Goal: Task Accomplishment & Management: Complete application form

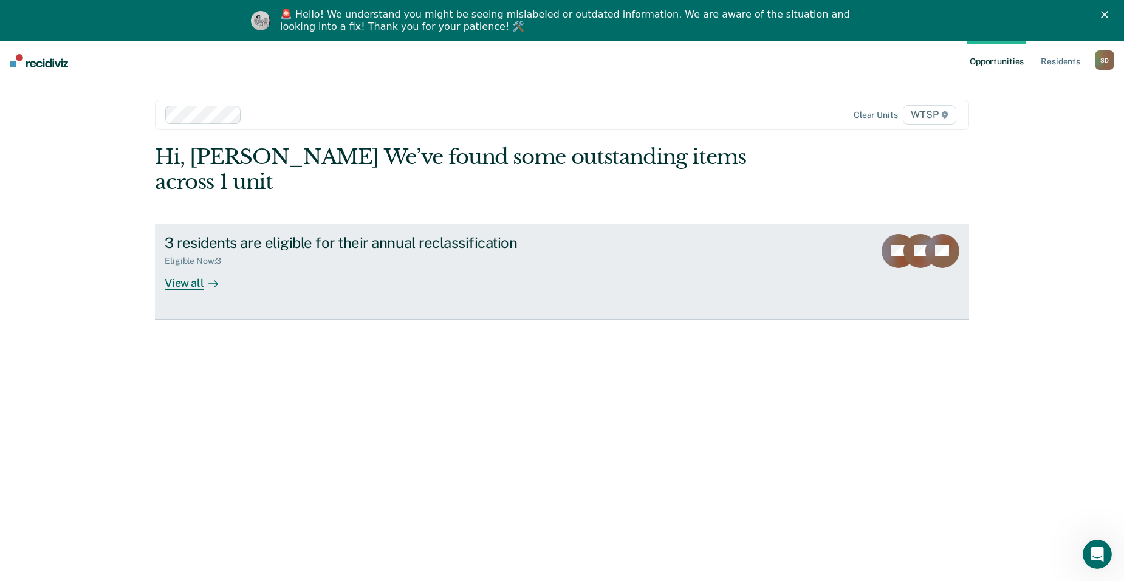
click at [254, 234] on div "3 residents are eligible for their annual reclassification" at bounding box center [378, 243] width 427 height 18
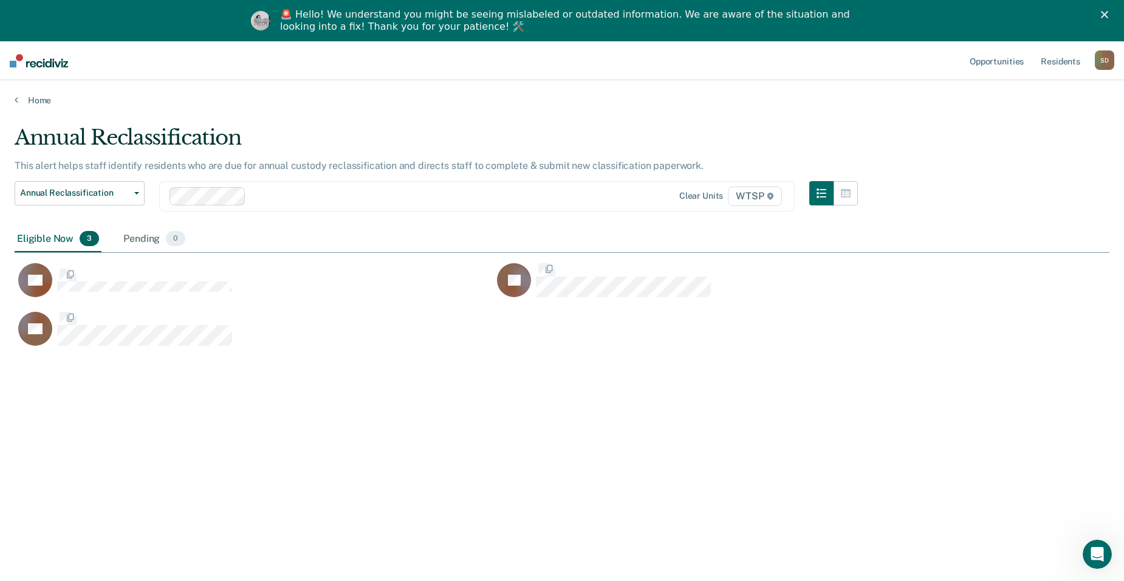
scroll to position [397, 1086]
click at [74, 238] on div "Eligible Now 3" at bounding box center [58, 239] width 87 height 27
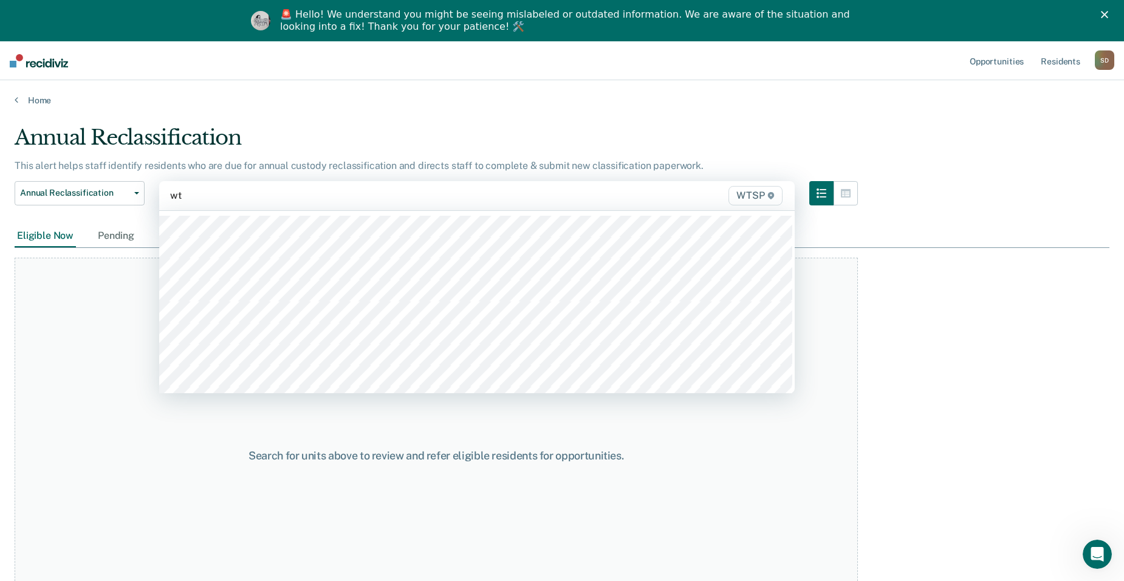
type input "wts"
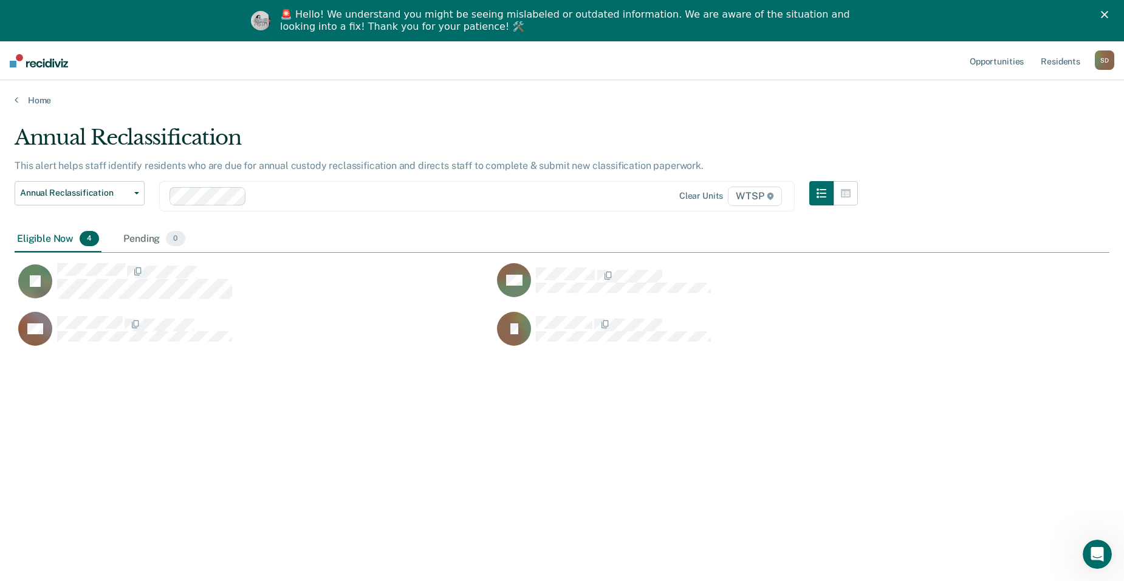
click at [131, 279] on div "Loading data..." at bounding box center [562, 328] width 1095 height 406
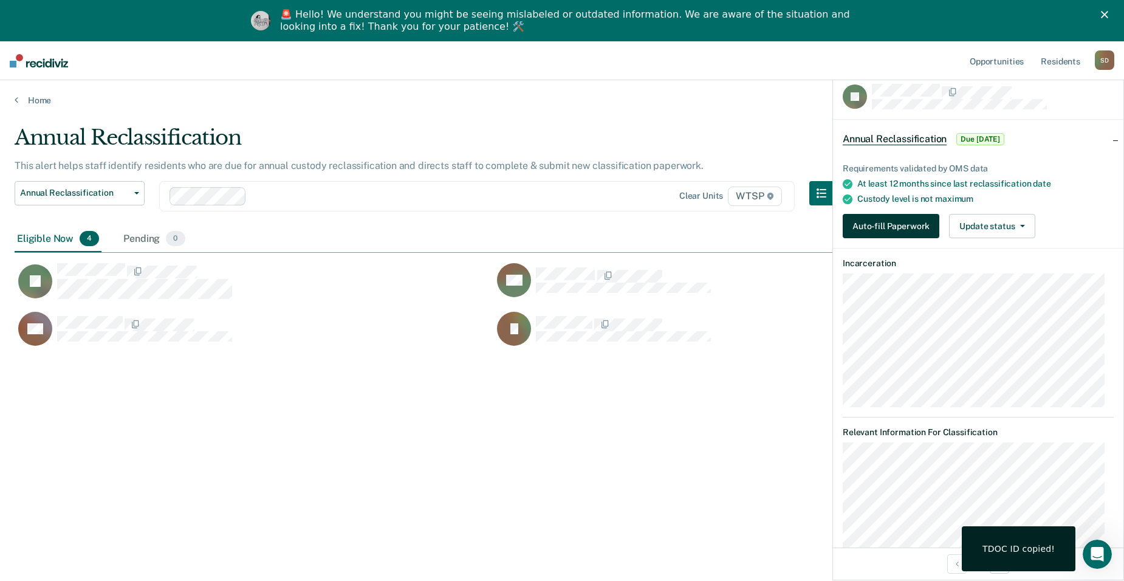
click at [902, 219] on button "Auto-fill Paperwork" at bounding box center [891, 226] width 97 height 24
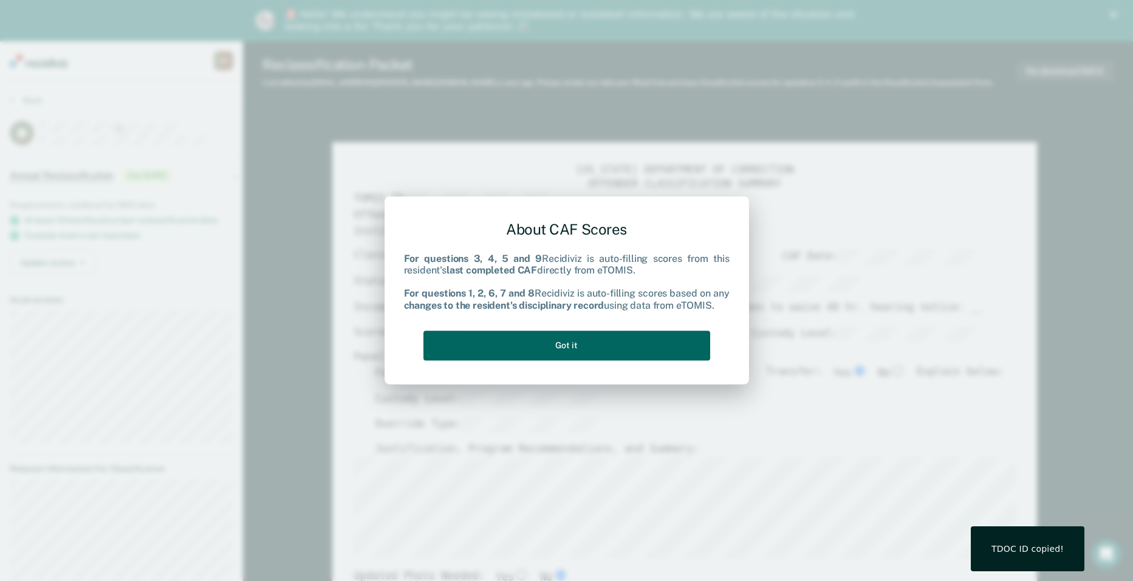
click at [638, 339] on button "Got it" at bounding box center [567, 346] width 287 height 30
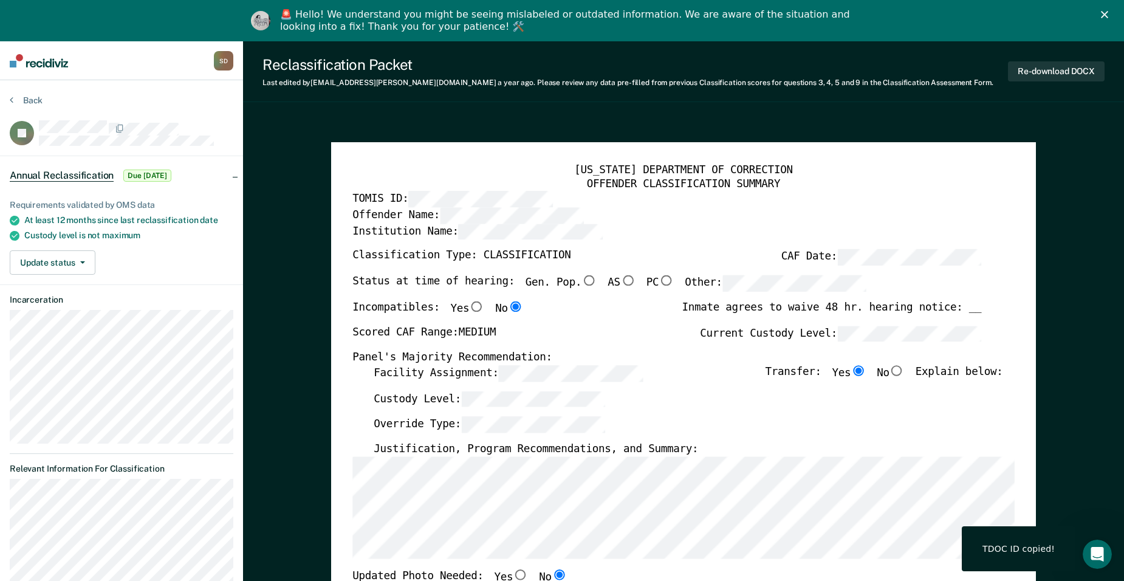
type textarea "x"
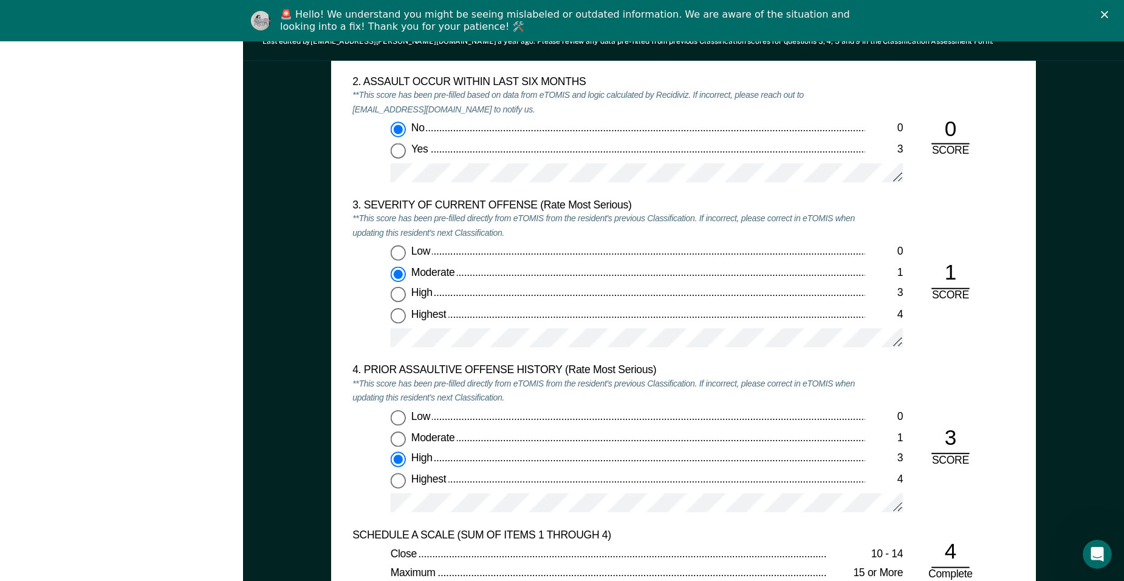
scroll to position [1398, 0]
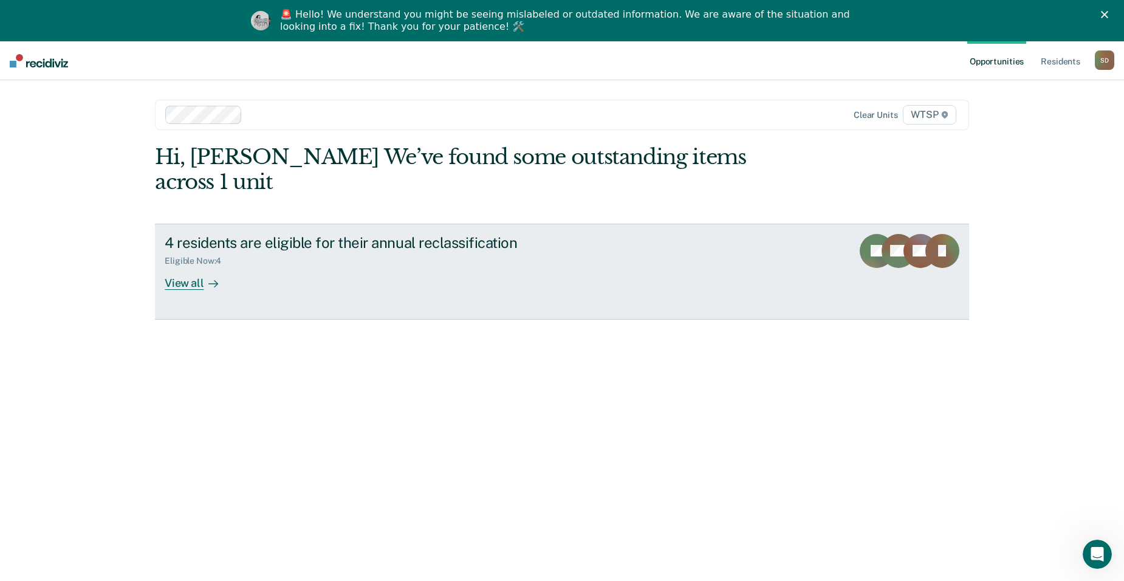
click at [270, 251] on div "Eligible Now : 4" at bounding box center [378, 258] width 427 height 15
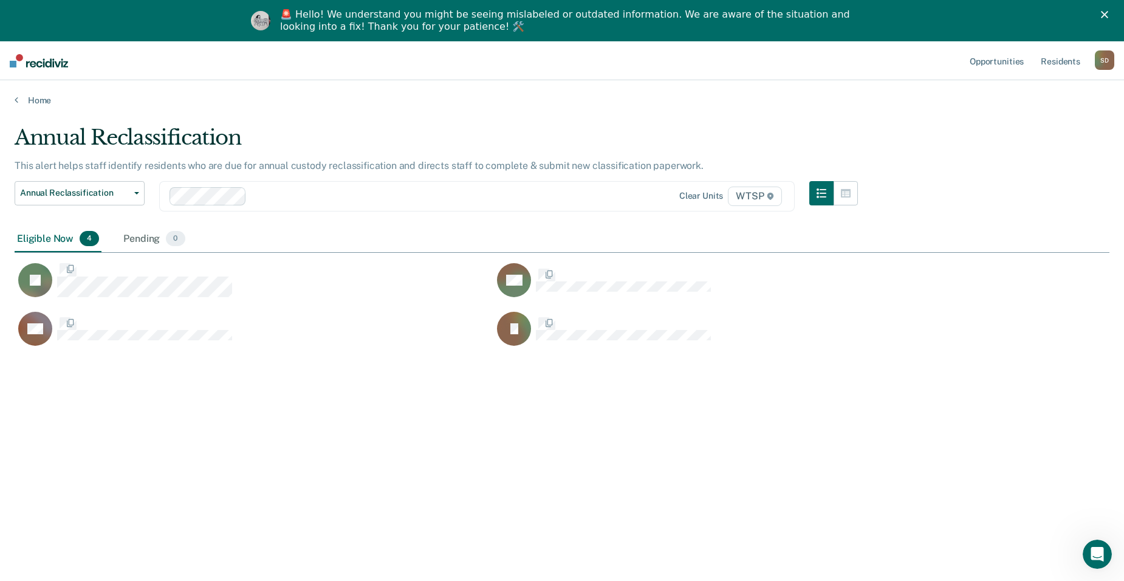
scroll to position [397, 1086]
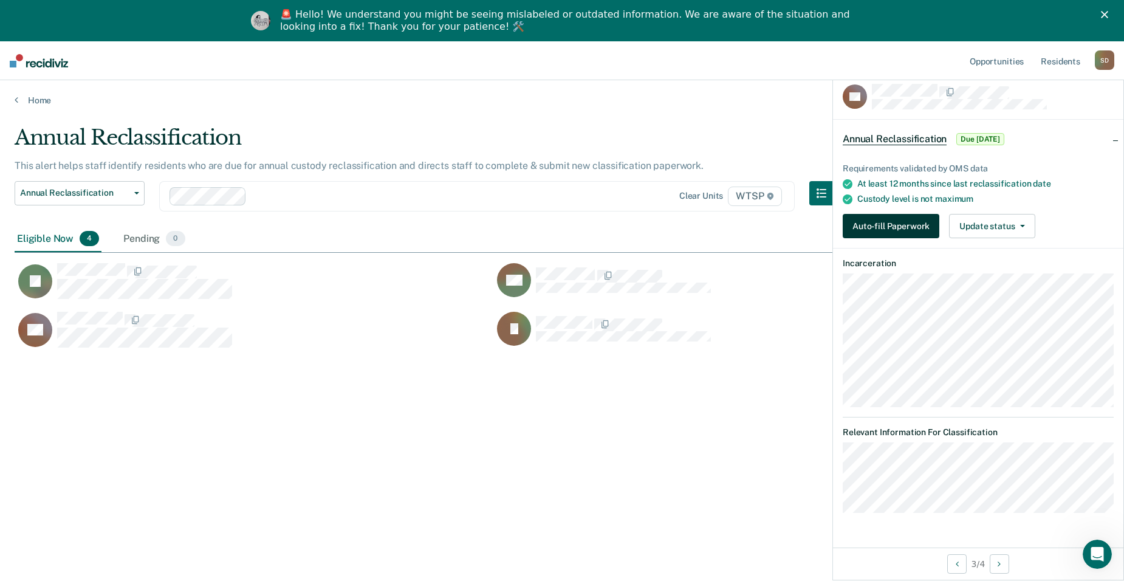
click at [880, 219] on button "Auto-fill Paperwork" at bounding box center [891, 226] width 97 height 24
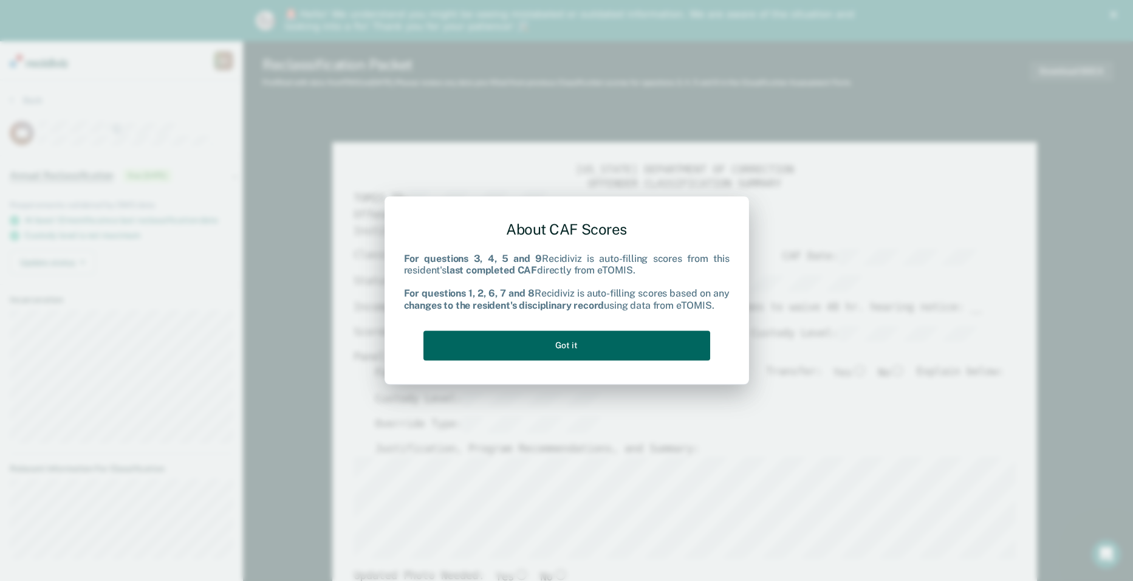
click at [599, 349] on button "Got it" at bounding box center [567, 346] width 287 height 30
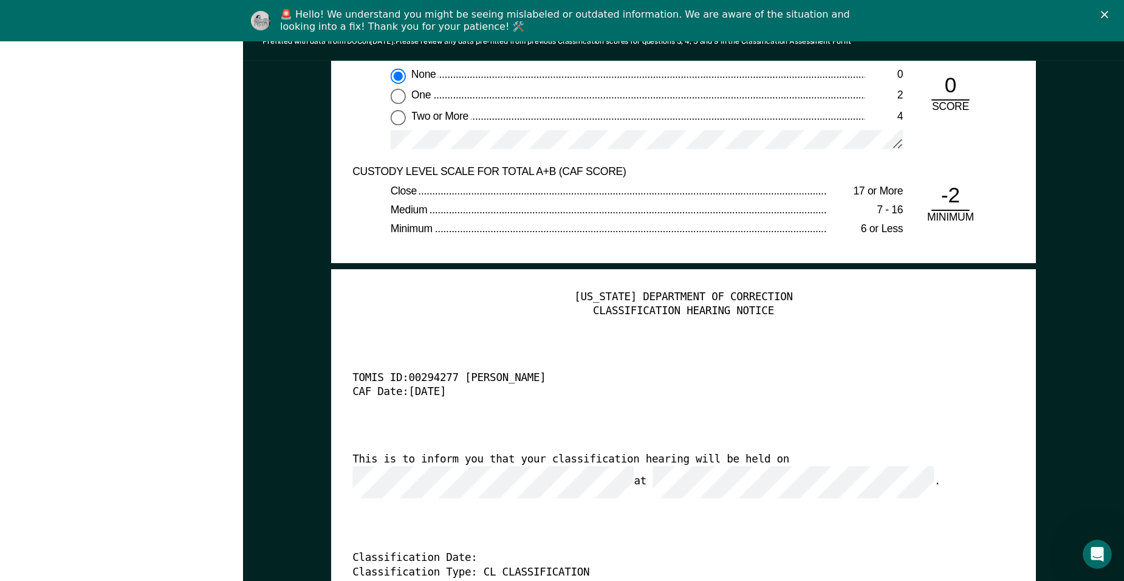
scroll to position [2613, 0]
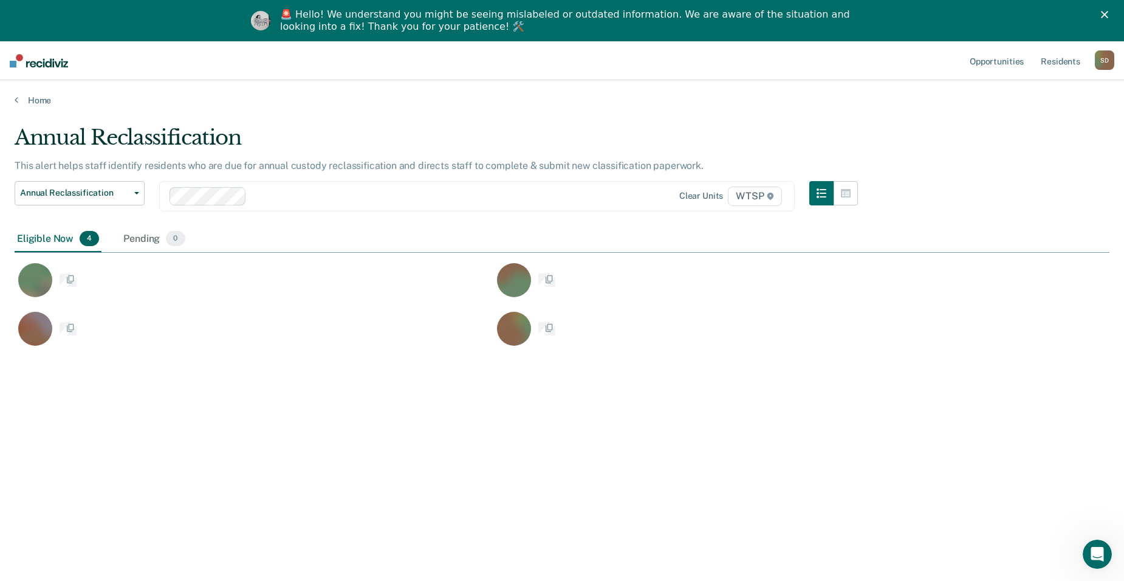
scroll to position [397, 1086]
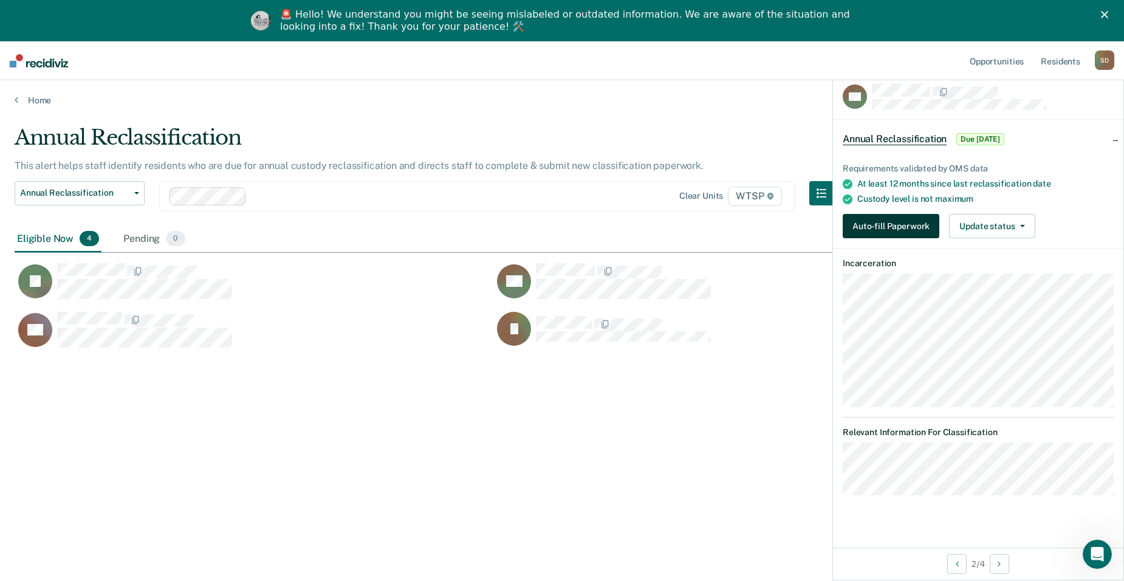
click at [891, 216] on button "Auto-fill Paperwork" at bounding box center [891, 226] width 97 height 24
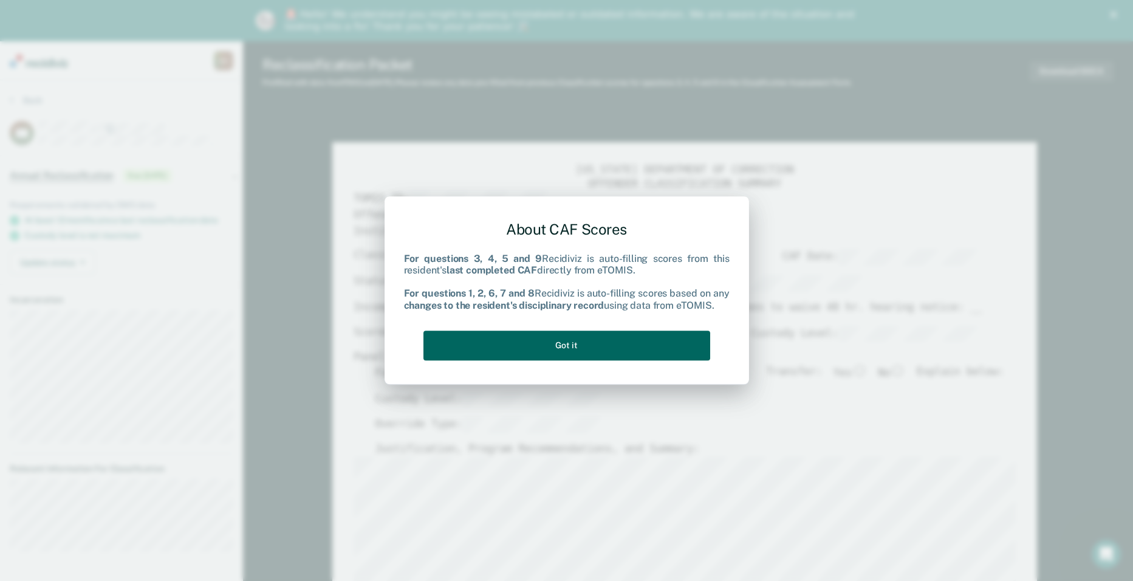
click at [580, 346] on button "Got it" at bounding box center [567, 346] width 287 height 30
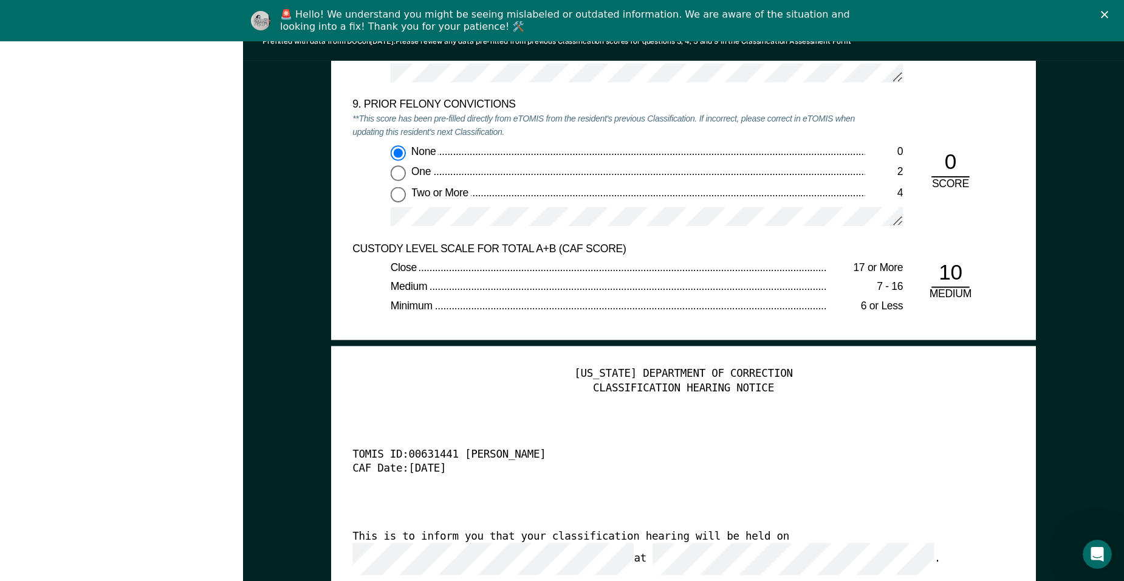
scroll to position [2674, 0]
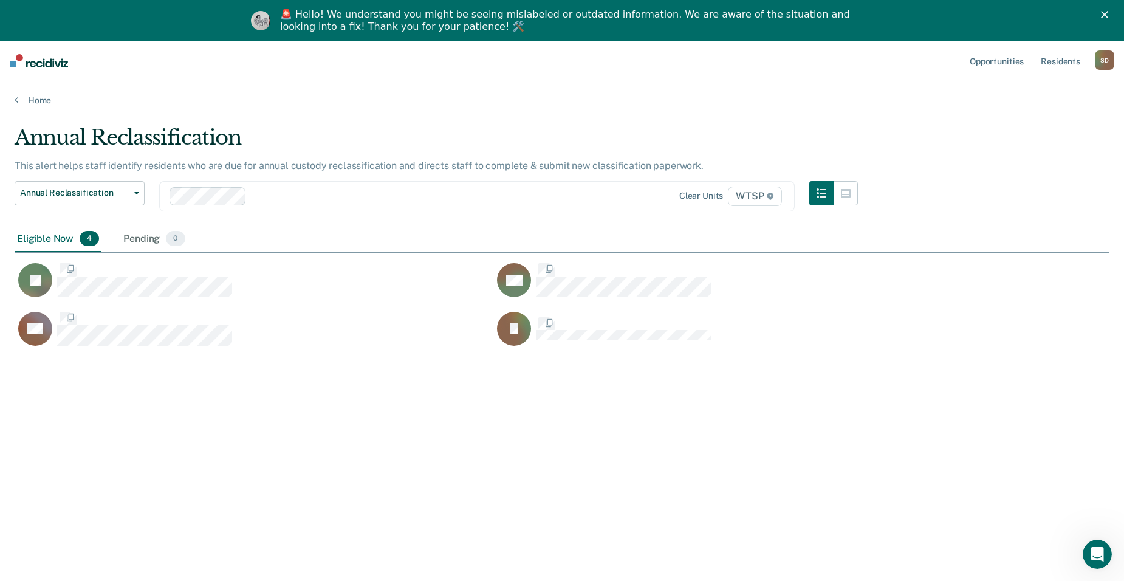
scroll to position [397, 1086]
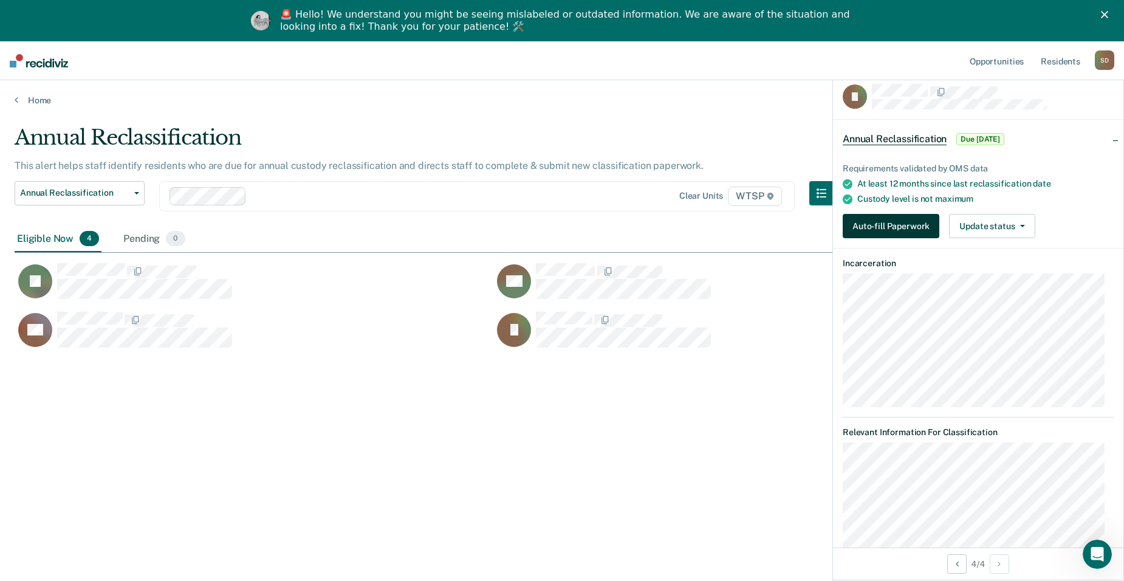
click at [918, 222] on button "Auto-fill Paperwork" at bounding box center [891, 226] width 97 height 24
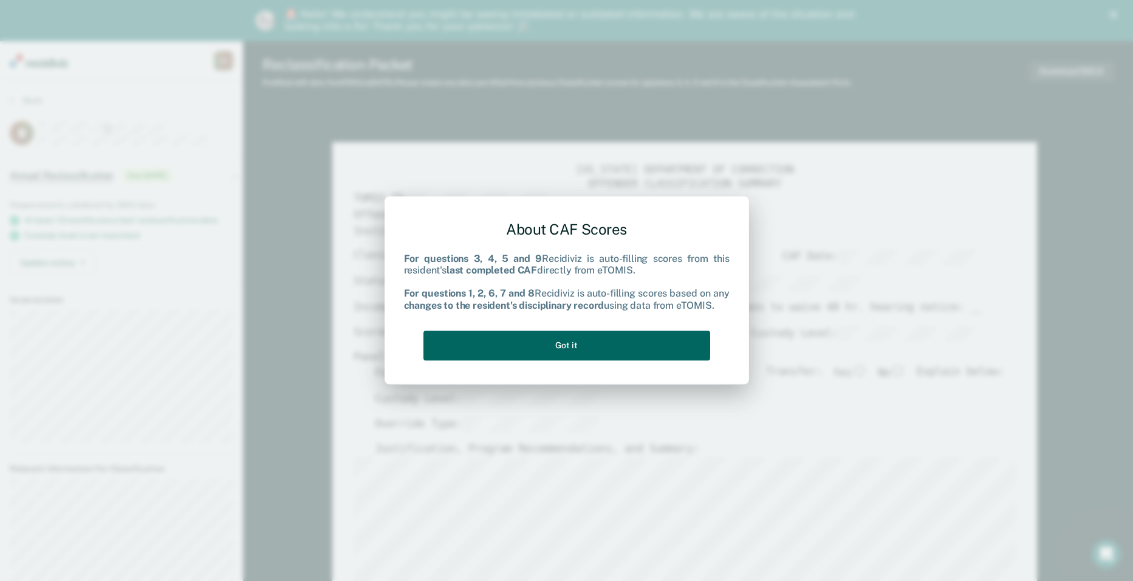
click at [625, 351] on button "Got it" at bounding box center [567, 346] width 287 height 30
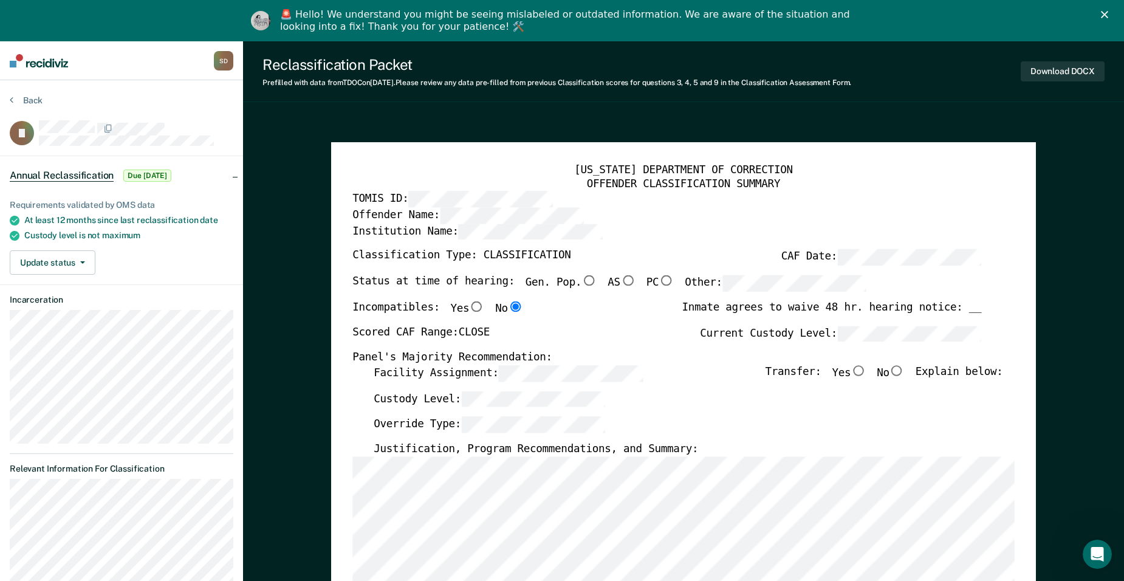
type textarea "x"
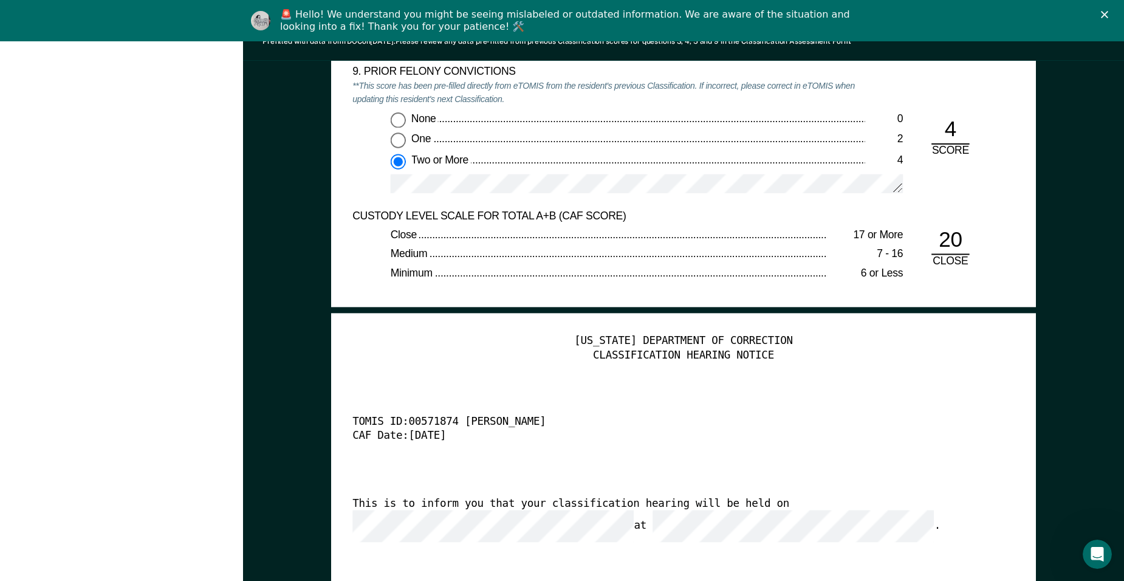
scroll to position [2734, 0]
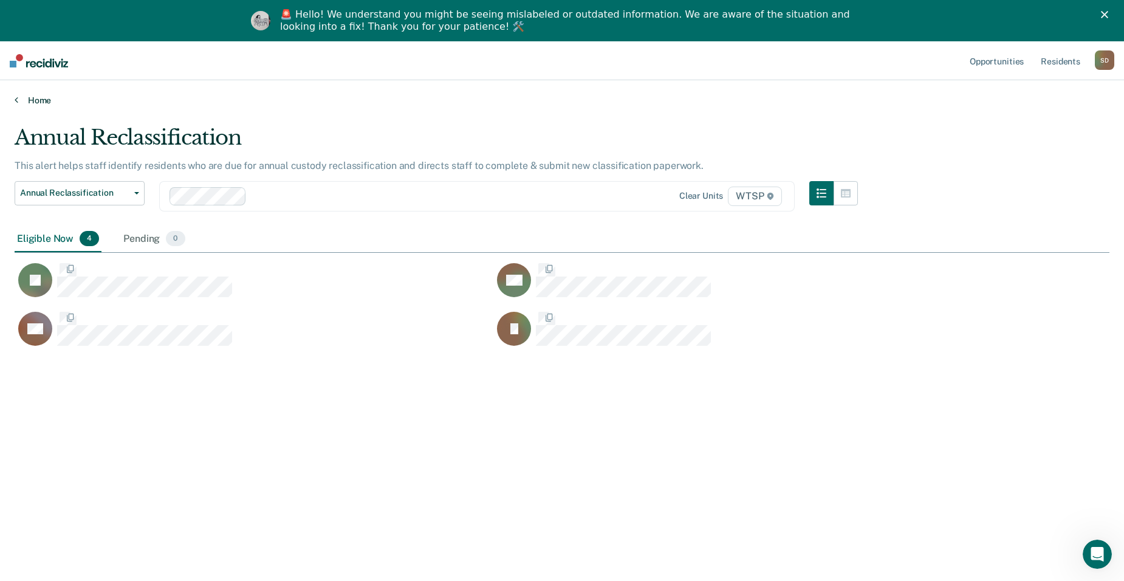
scroll to position [397, 1086]
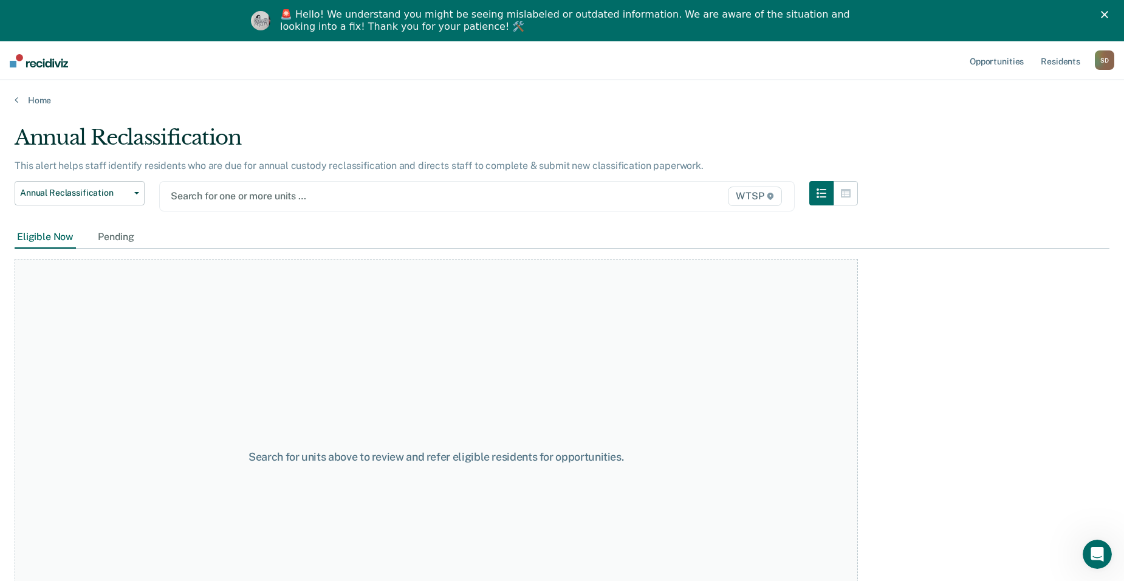
click at [245, 196] on div at bounding box center [385, 196] width 428 height 14
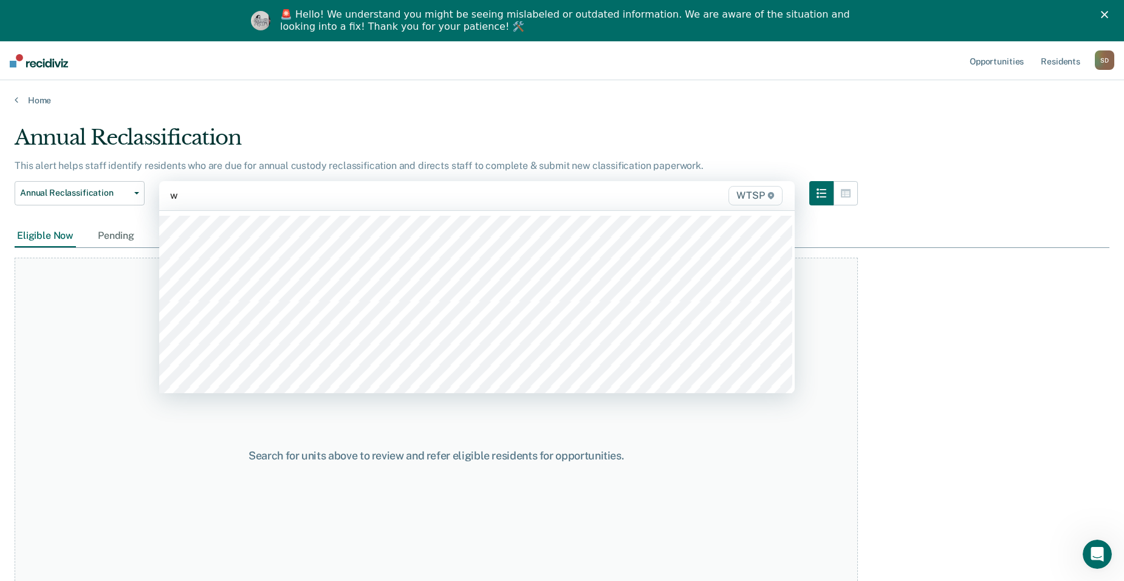
type input "wt"
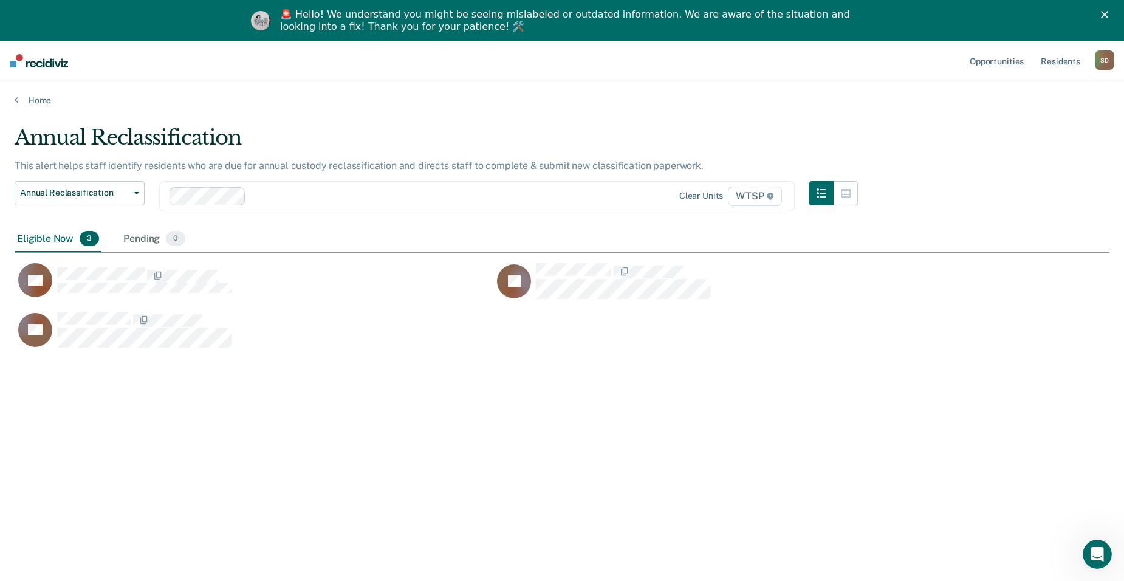
click at [104, 278] on div "Loading data..." at bounding box center [562, 328] width 1095 height 406
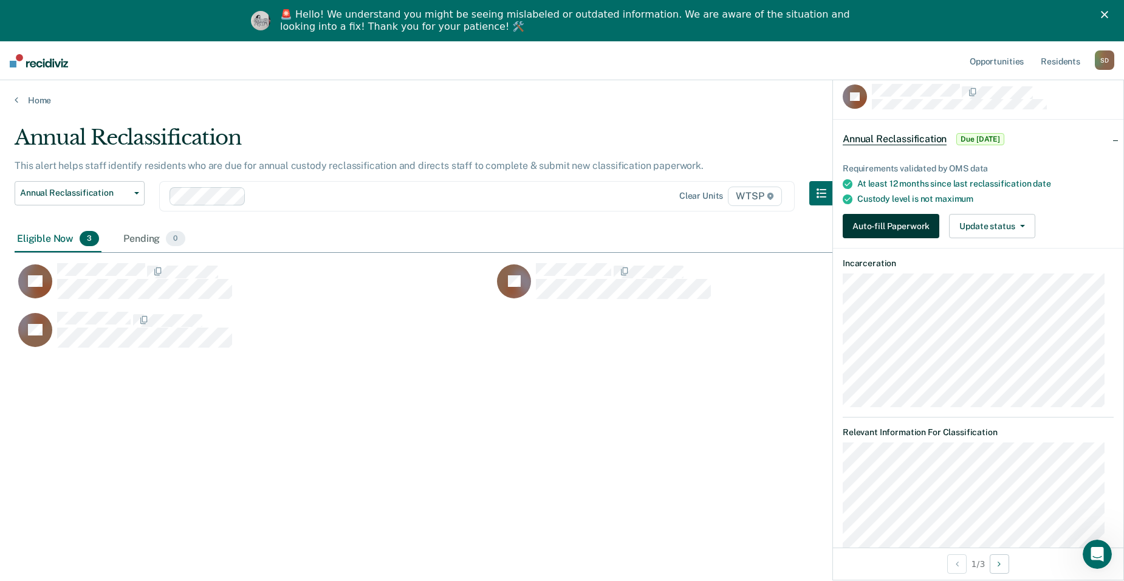
click at [897, 229] on button "Auto-fill Paperwork" at bounding box center [891, 226] width 97 height 24
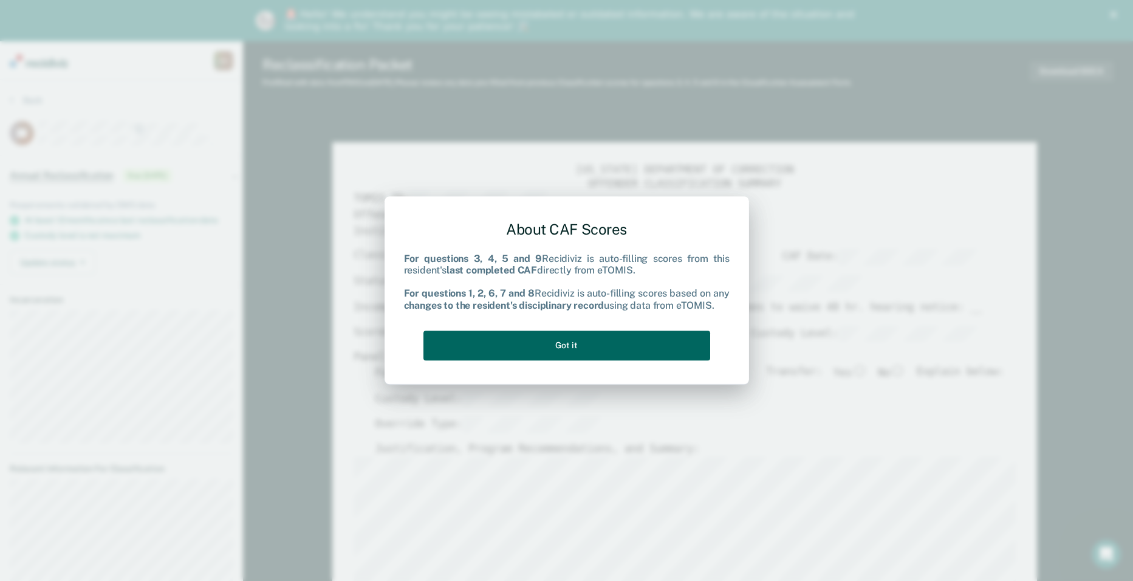
drag, startPoint x: 633, startPoint y: 336, endPoint x: 662, endPoint y: 318, distance: 34.4
click at [633, 336] on button "Got it" at bounding box center [567, 346] width 287 height 30
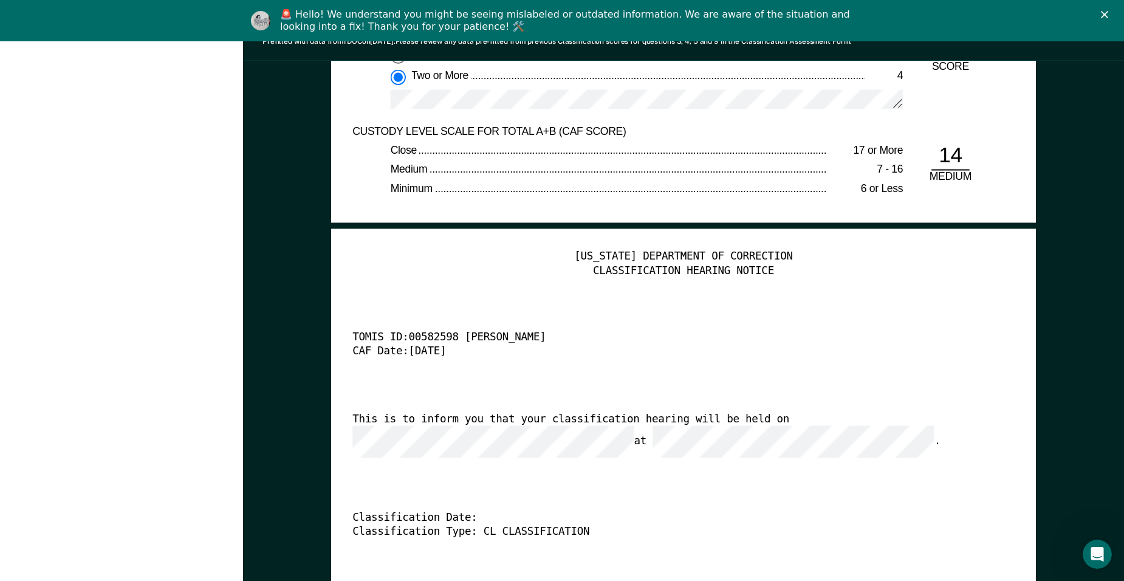
scroll to position [2795, 0]
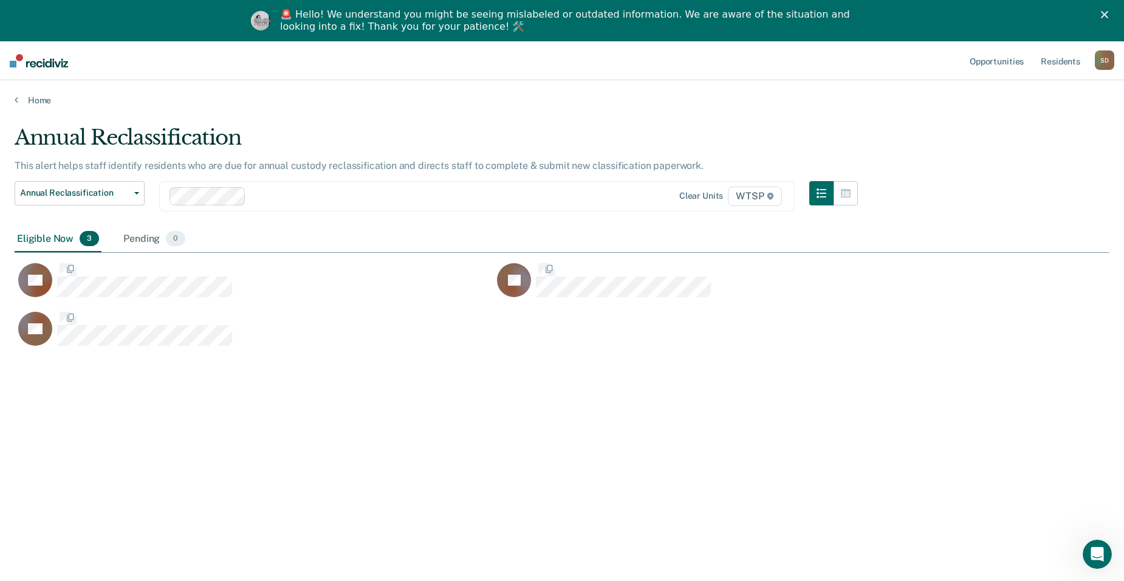
scroll to position [397, 1086]
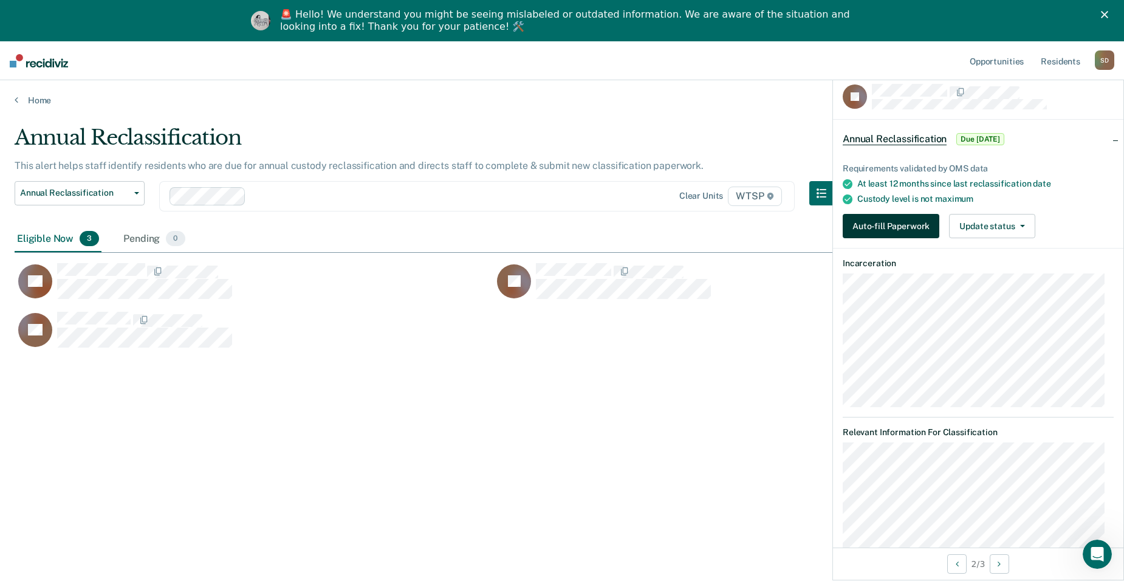
click at [910, 222] on button "Auto-fill Paperwork" at bounding box center [891, 226] width 97 height 24
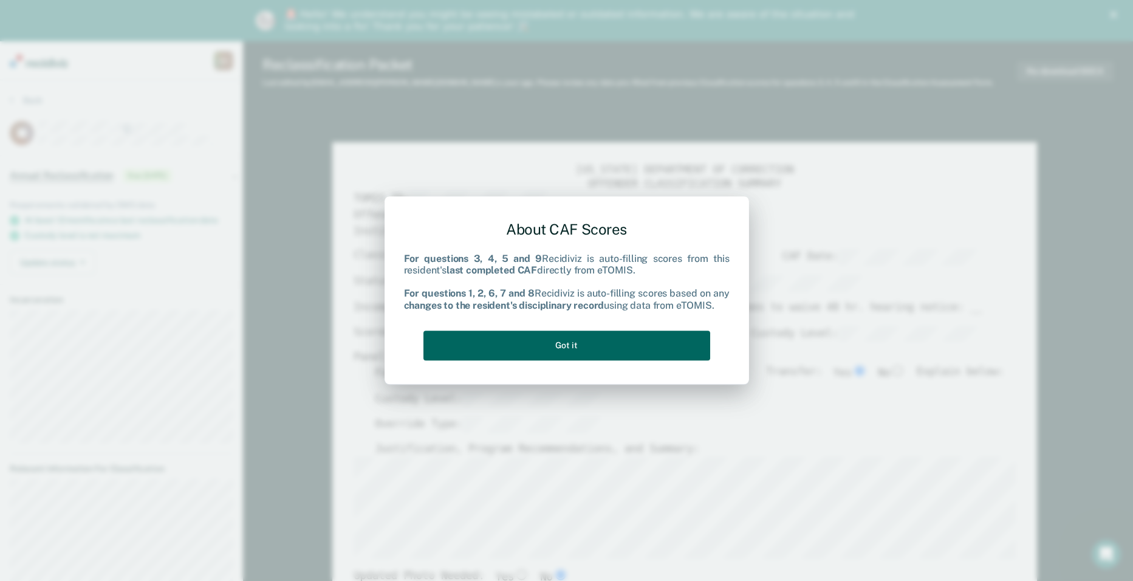
click at [633, 341] on button "Got it" at bounding box center [567, 346] width 287 height 30
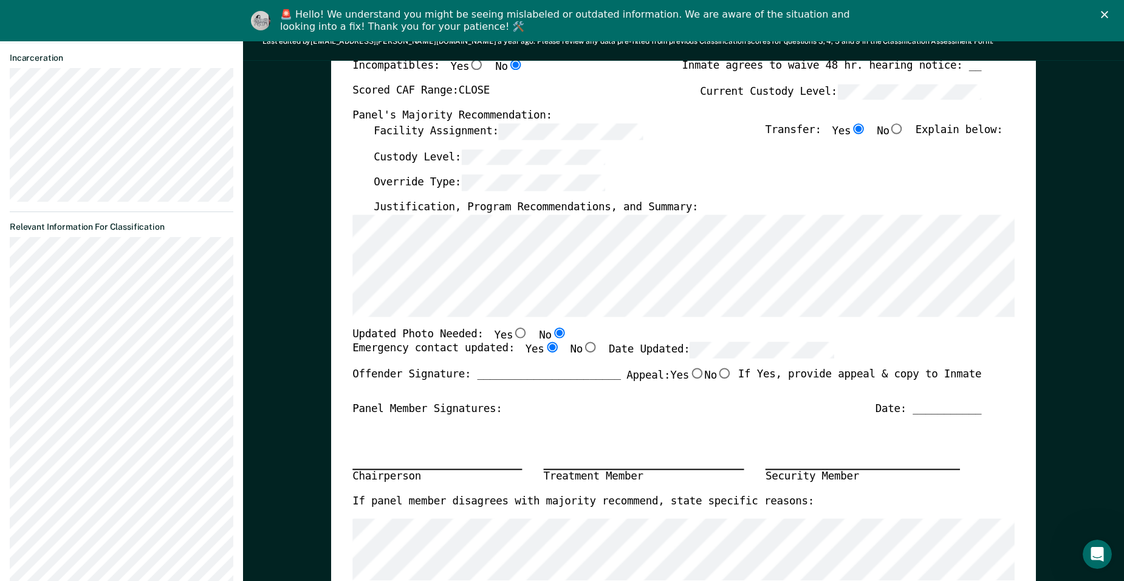
type textarea "x"
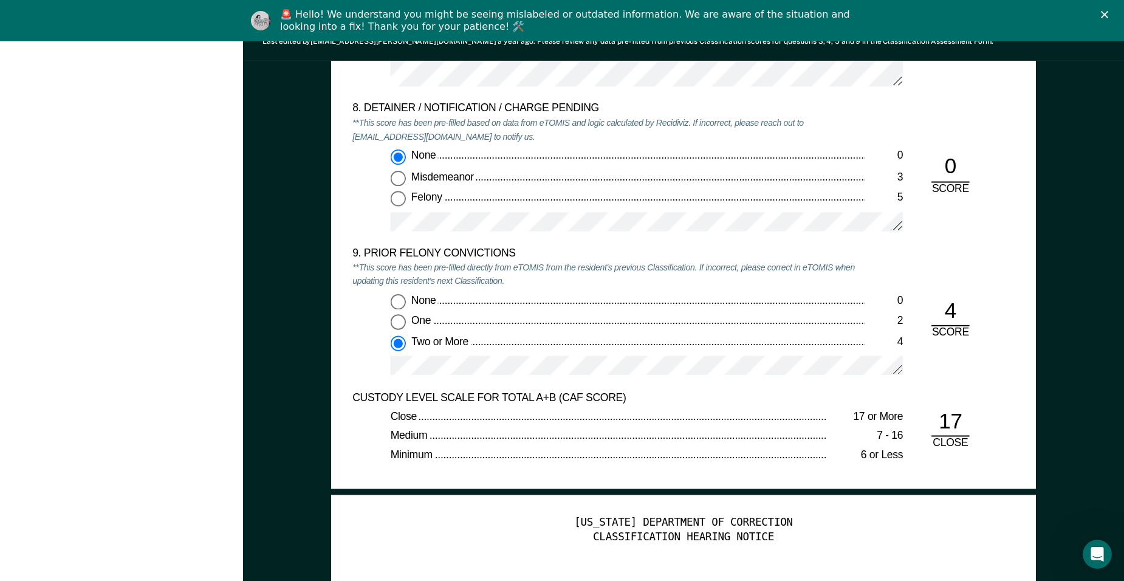
scroll to position [2552, 0]
drag, startPoint x: 945, startPoint y: 439, endPoint x: 970, endPoint y: 460, distance: 31.9
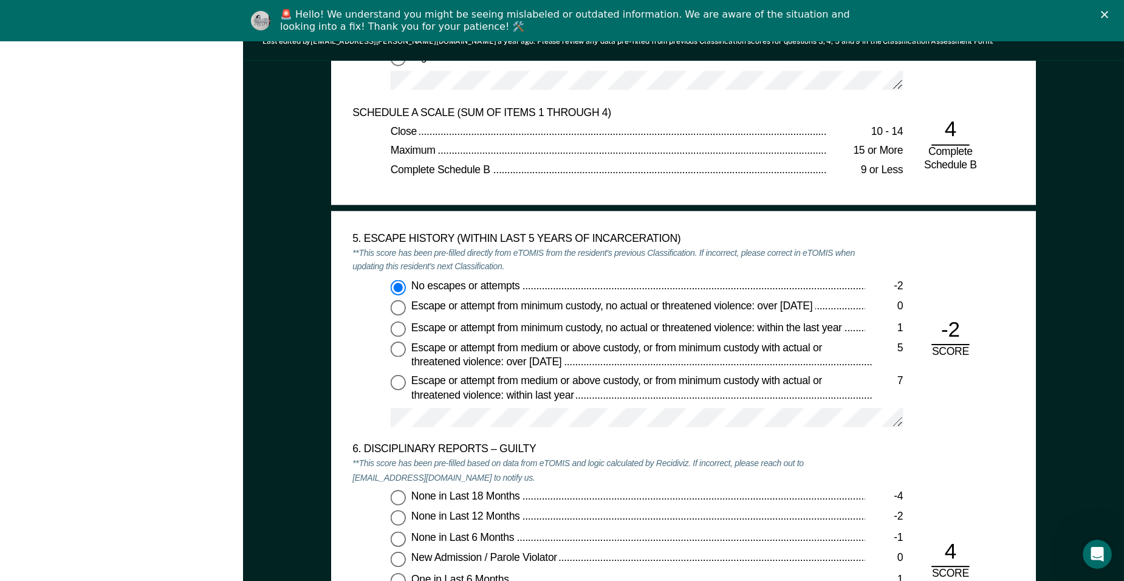
scroll to position [1796, 0]
